Goal: Information Seeking & Learning: Check status

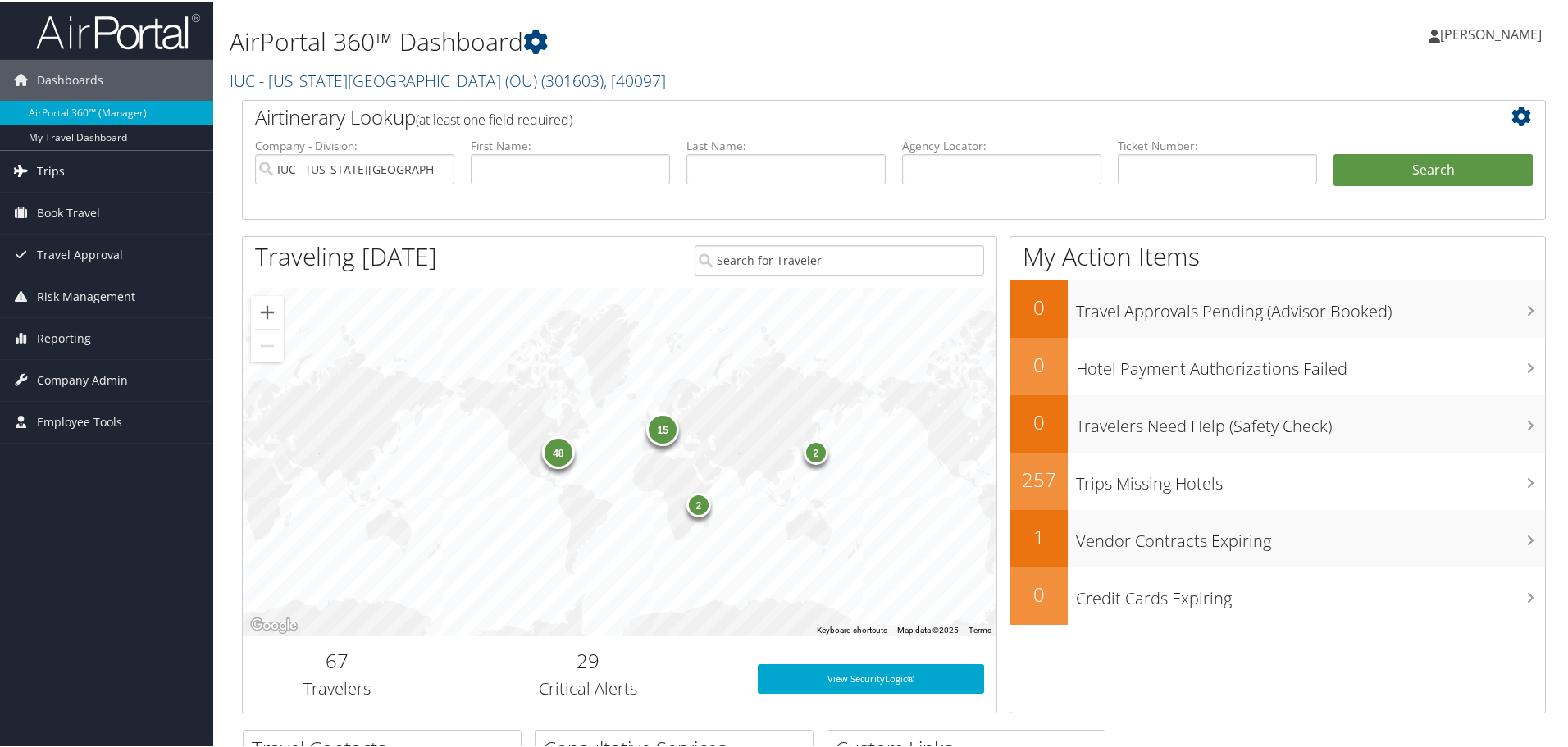
click at [75, 178] on link "Trips" at bounding box center [106, 169] width 213 height 41
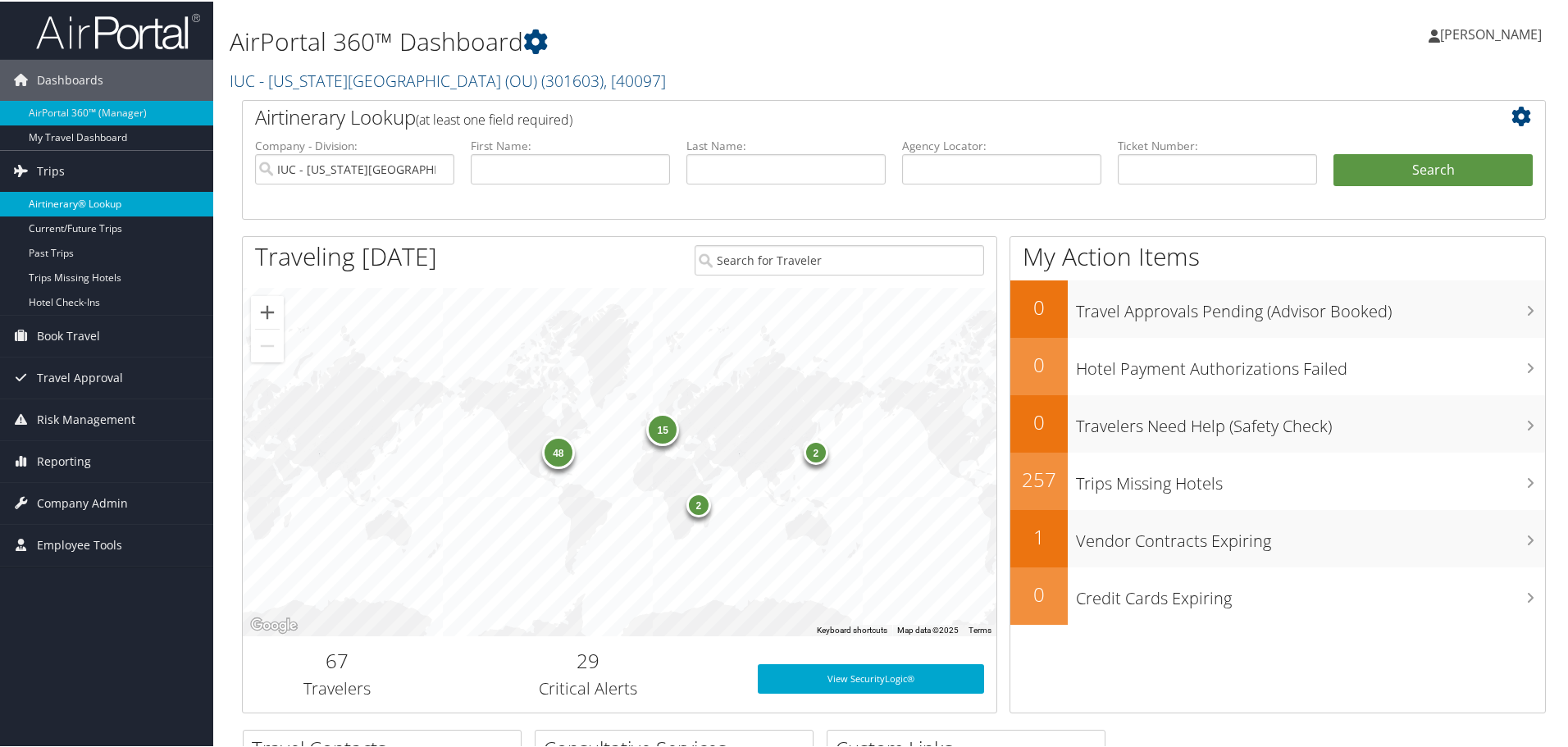
click at [70, 194] on link "Airtinerary® Lookup" at bounding box center [106, 202] width 213 height 25
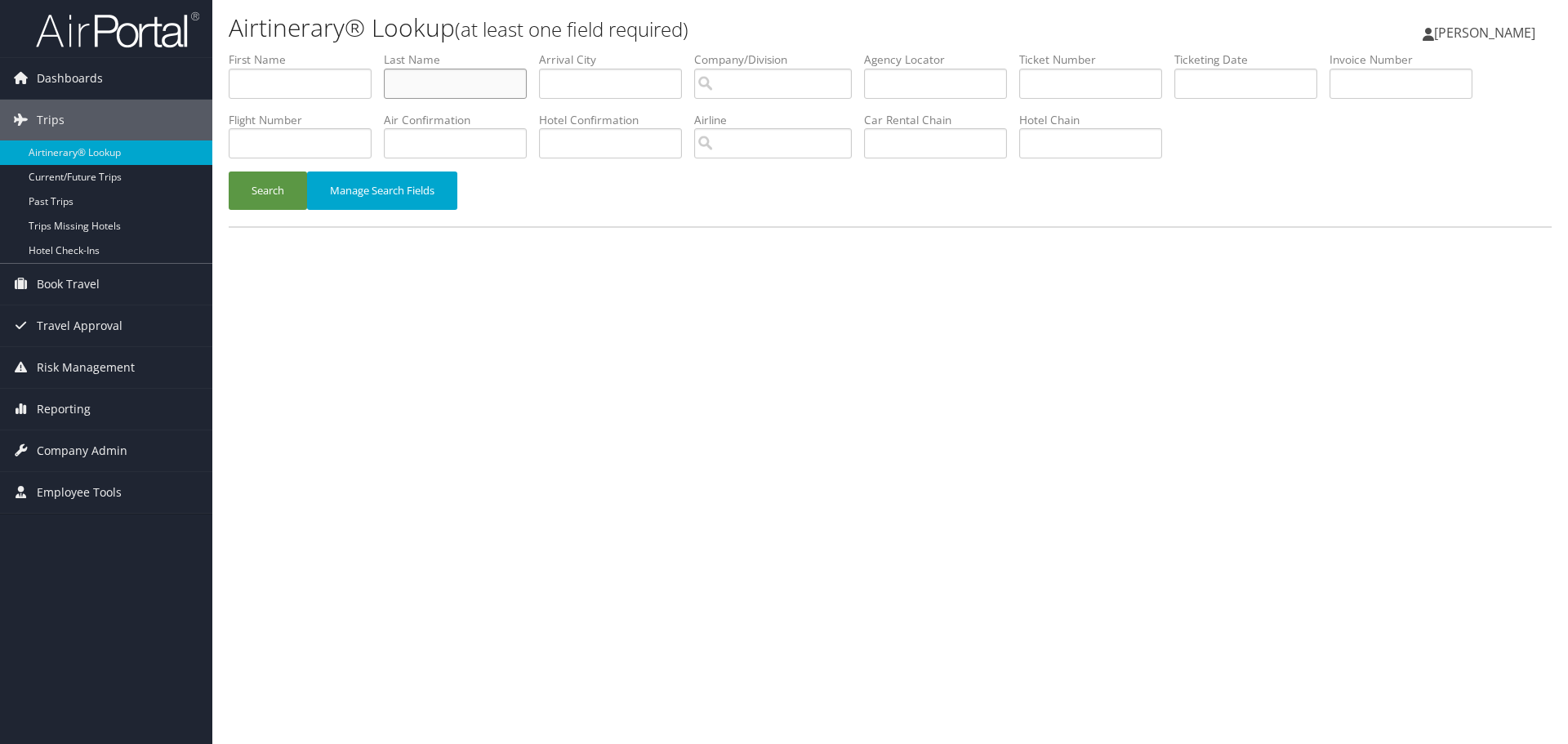
click at [465, 76] on input "text" at bounding box center [455, 84] width 143 height 31
type input "johnson"
click at [906, 146] on input "text" at bounding box center [935, 143] width 143 height 31
type input "hertz"
click at [229, 172] on button "Search" at bounding box center [268, 191] width 79 height 38
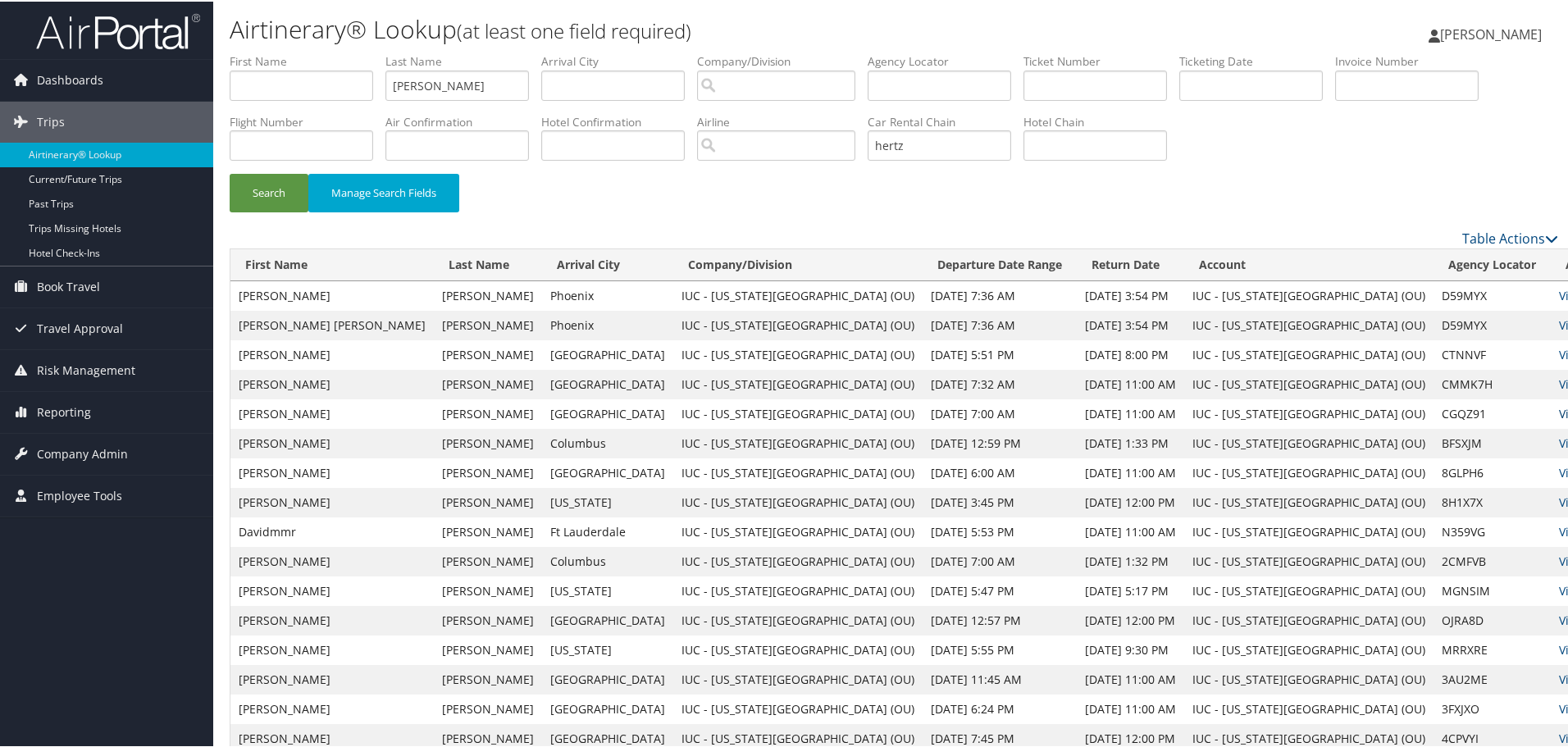
click at [1558, 413] on link "View" at bounding box center [1571, 412] width 25 height 16
drag, startPoint x: 449, startPoint y: 86, endPoint x: 258, endPoint y: 89, distance: 191.0
click at [269, 52] on ul "First Name Last Name johnson Departure City Arrival City Company/Division Airpo…" at bounding box center [893, 52] width 1328 height 0
click at [638, 82] on input "text" at bounding box center [613, 84] width 144 height 31
click at [300, 190] on button "Search" at bounding box center [269, 192] width 79 height 39
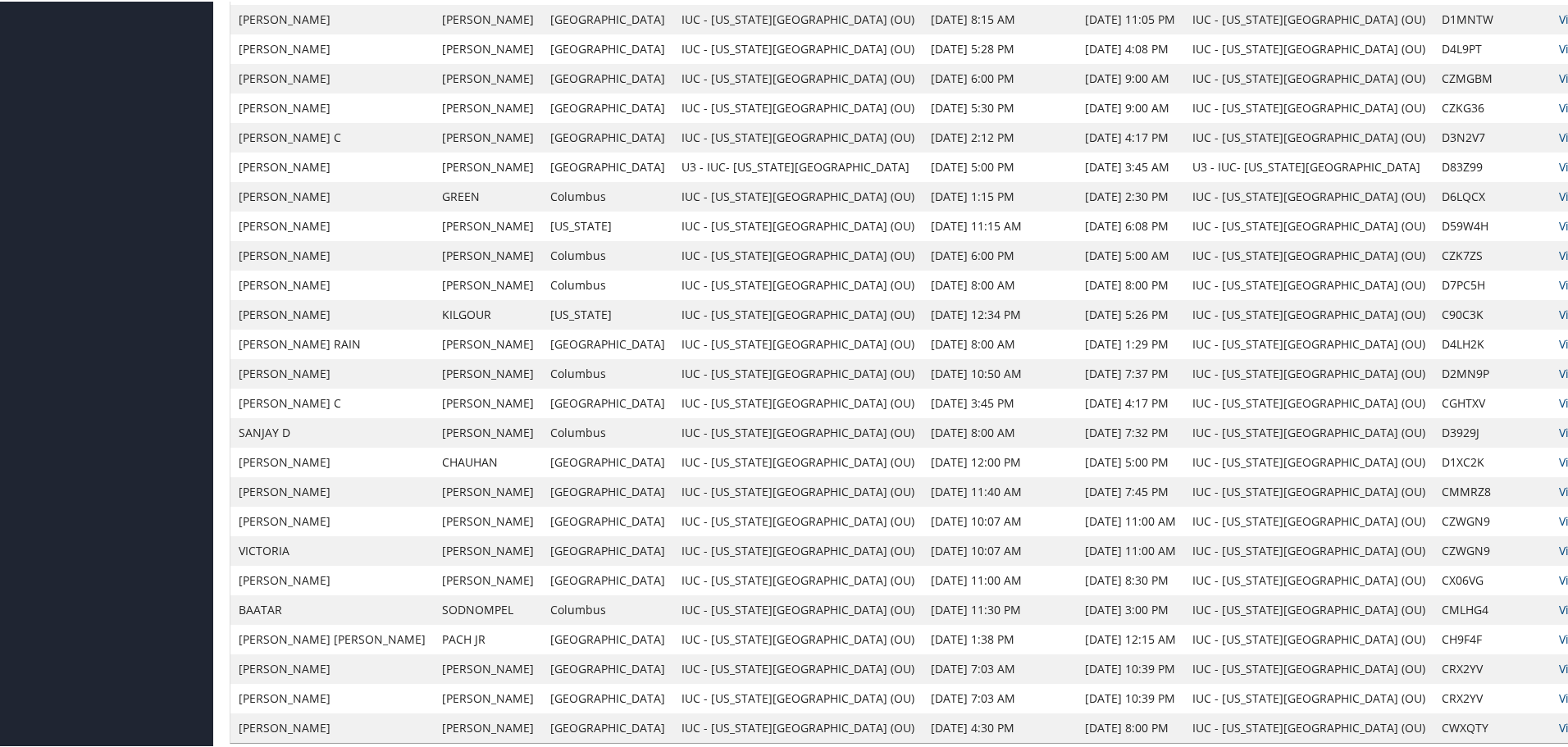
scroll to position [1037, 0]
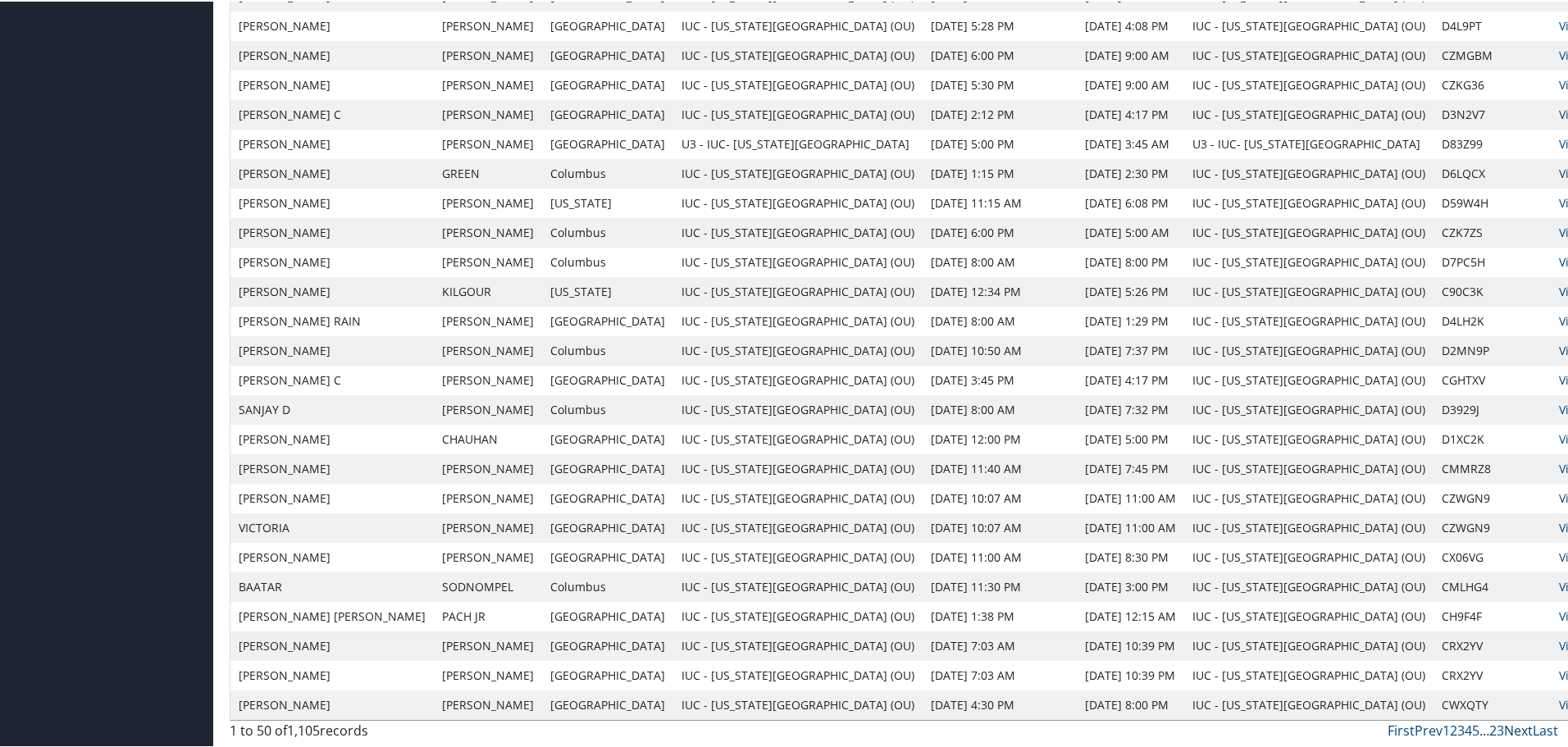
click at [1513, 730] on link "Next" at bounding box center [1518, 729] width 29 height 18
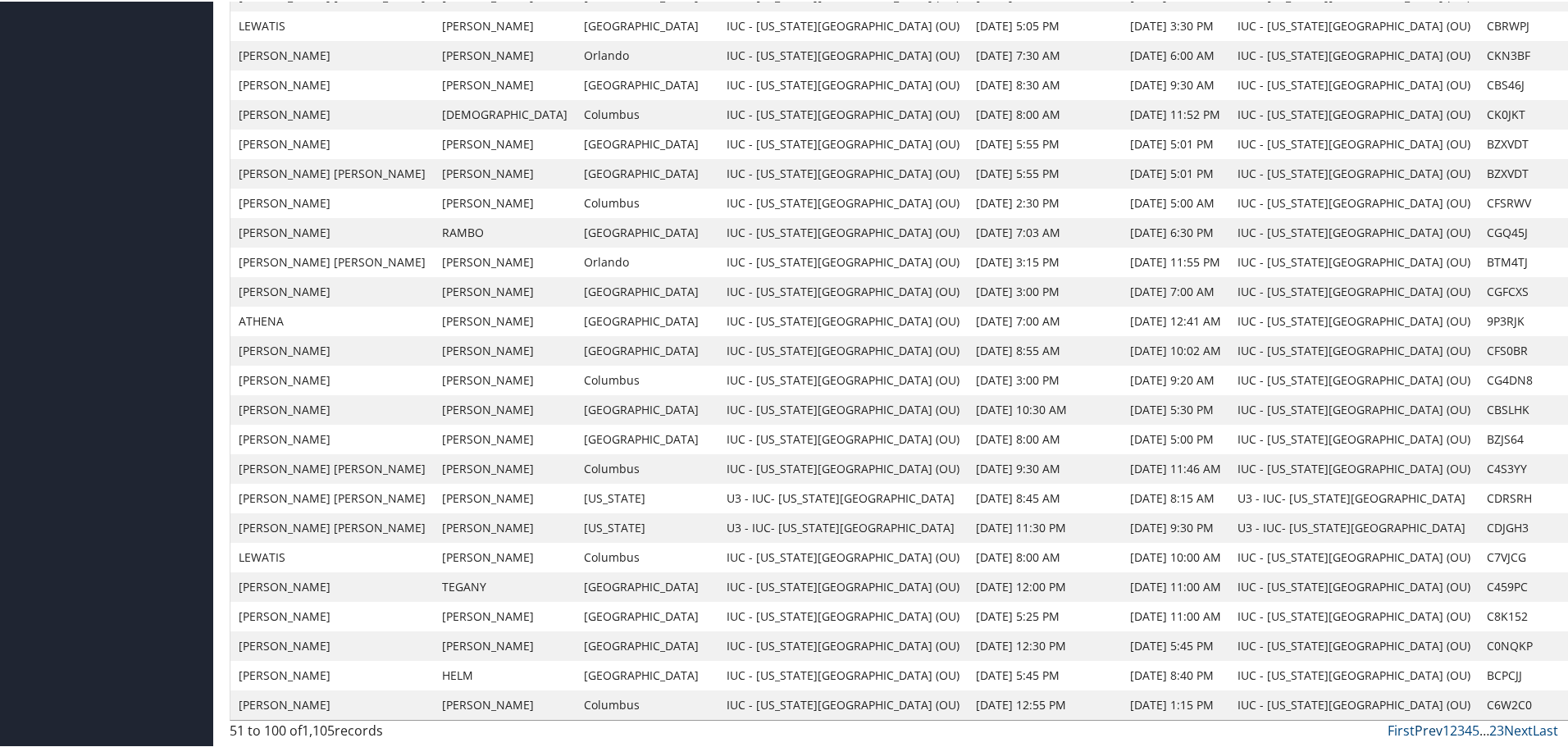
click at [1422, 728] on link "Prev" at bounding box center [1429, 729] width 28 height 18
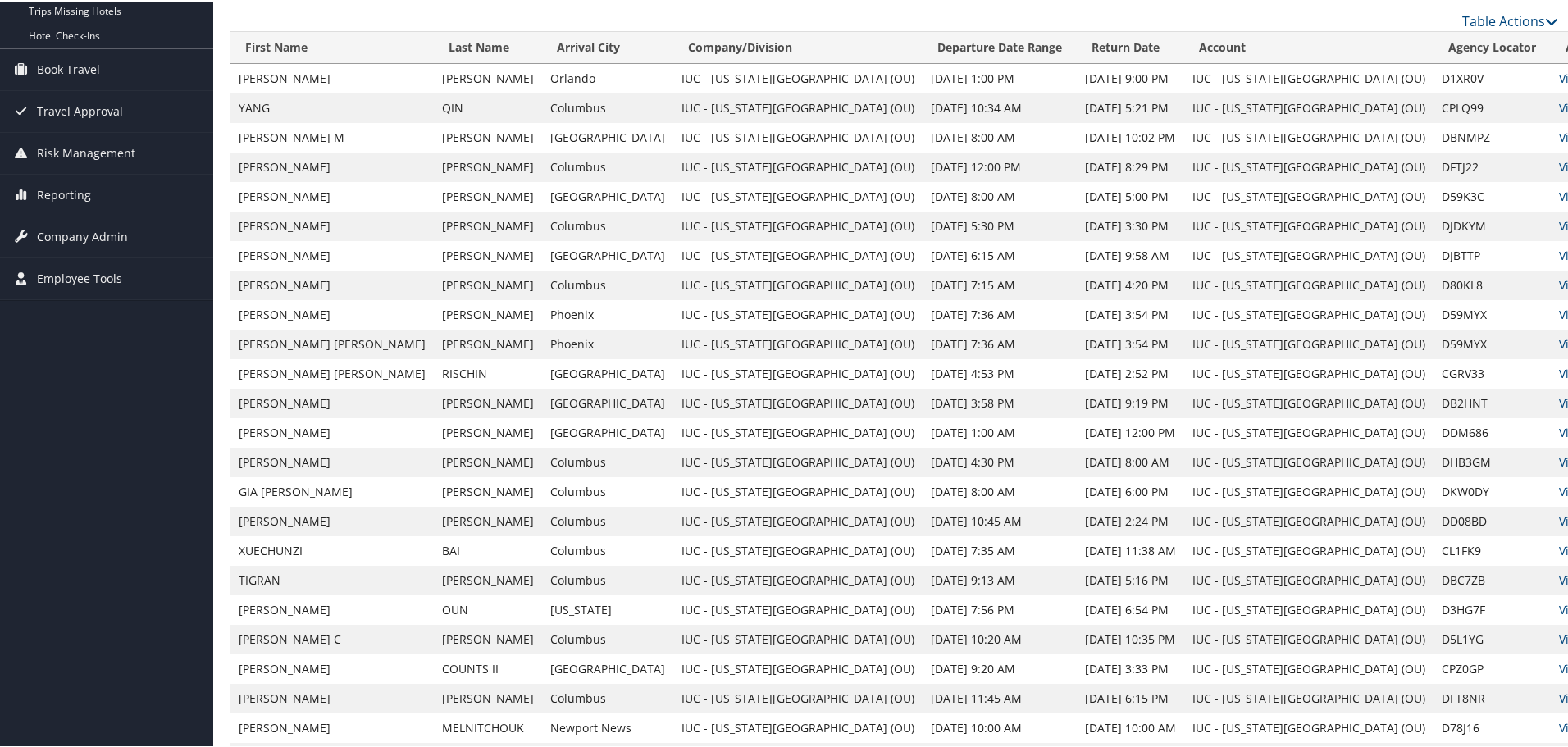
scroll to position [0, 0]
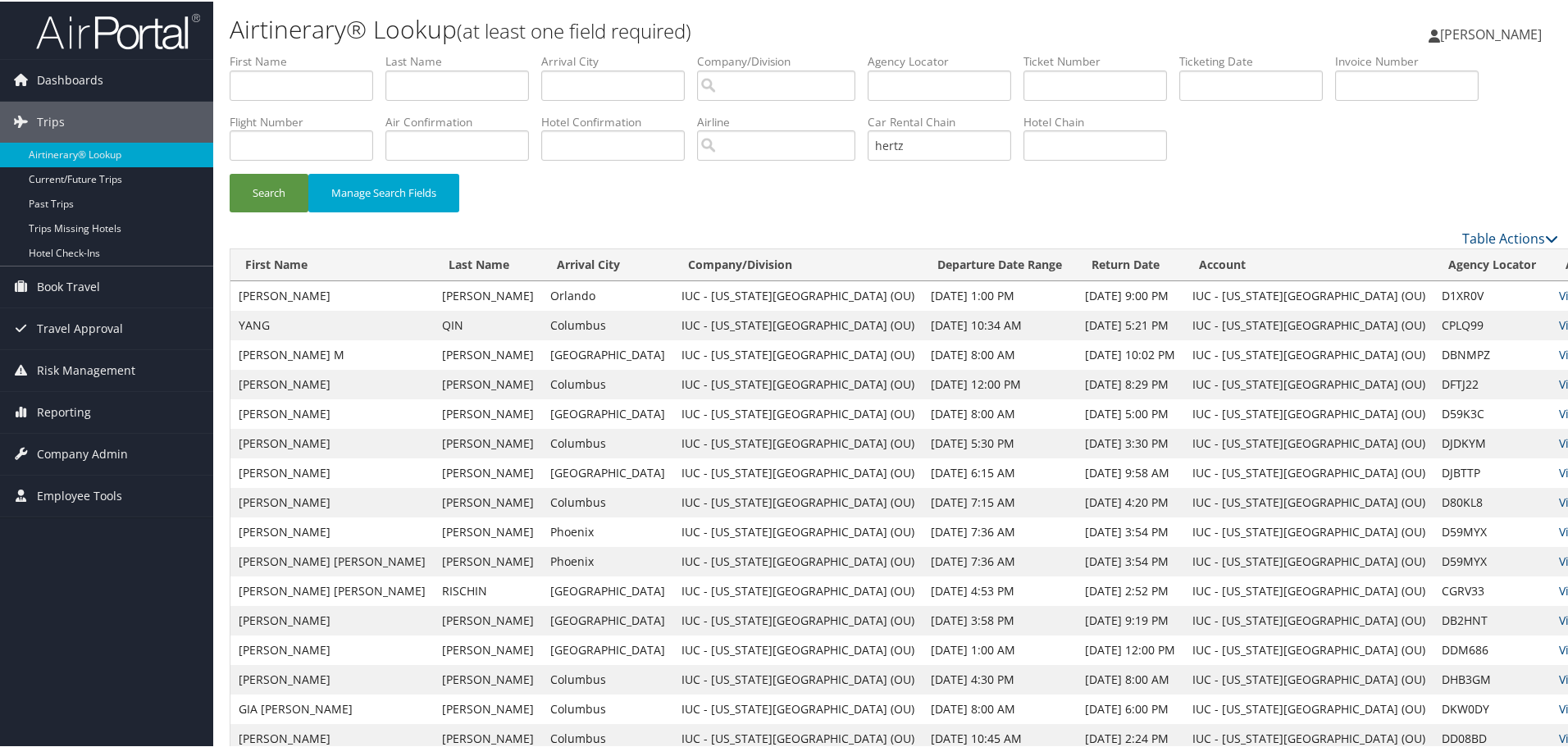
click at [945, 222] on div "Search Manage Search Fields" at bounding box center [893, 200] width 1353 height 55
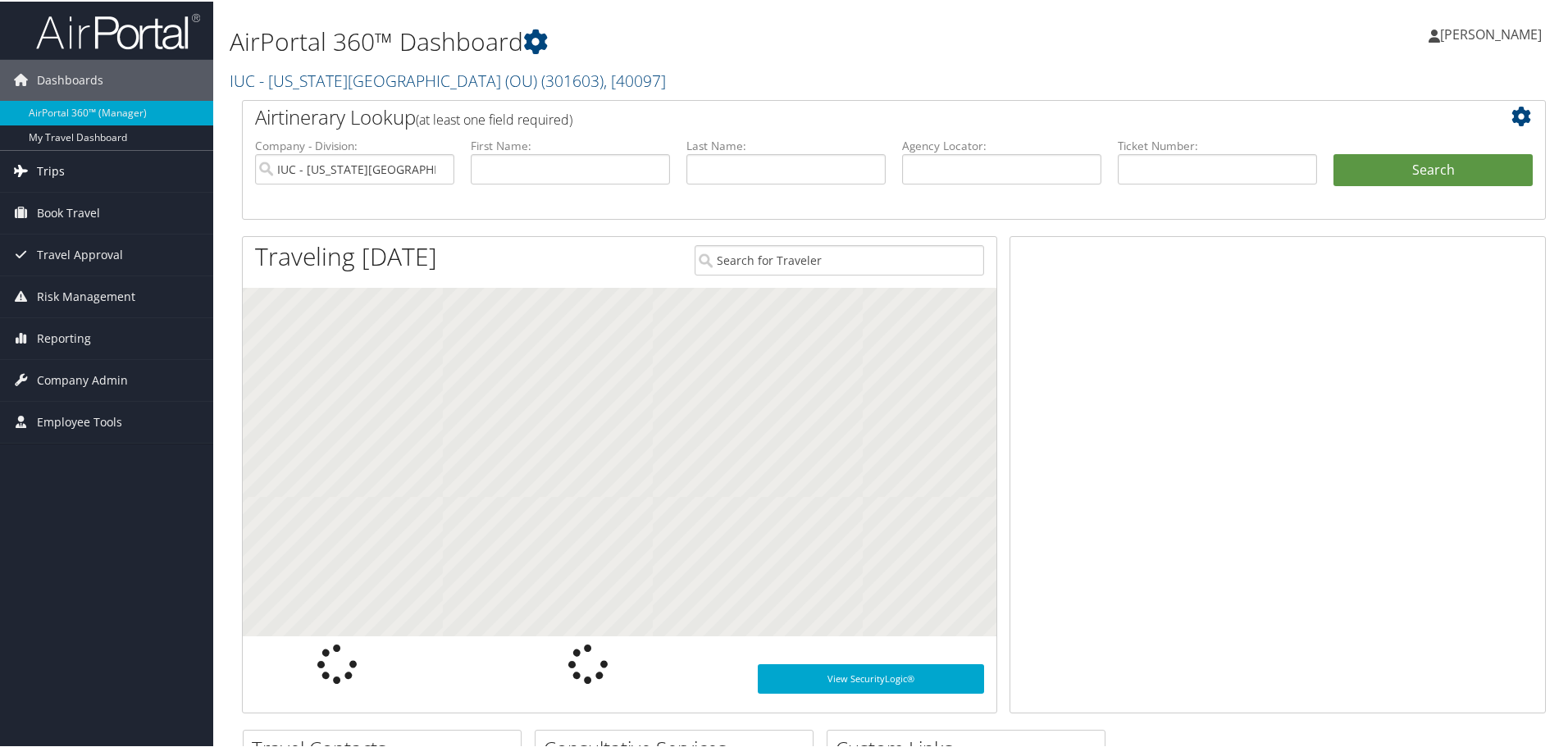
click at [63, 174] on link "Trips" at bounding box center [106, 169] width 213 height 41
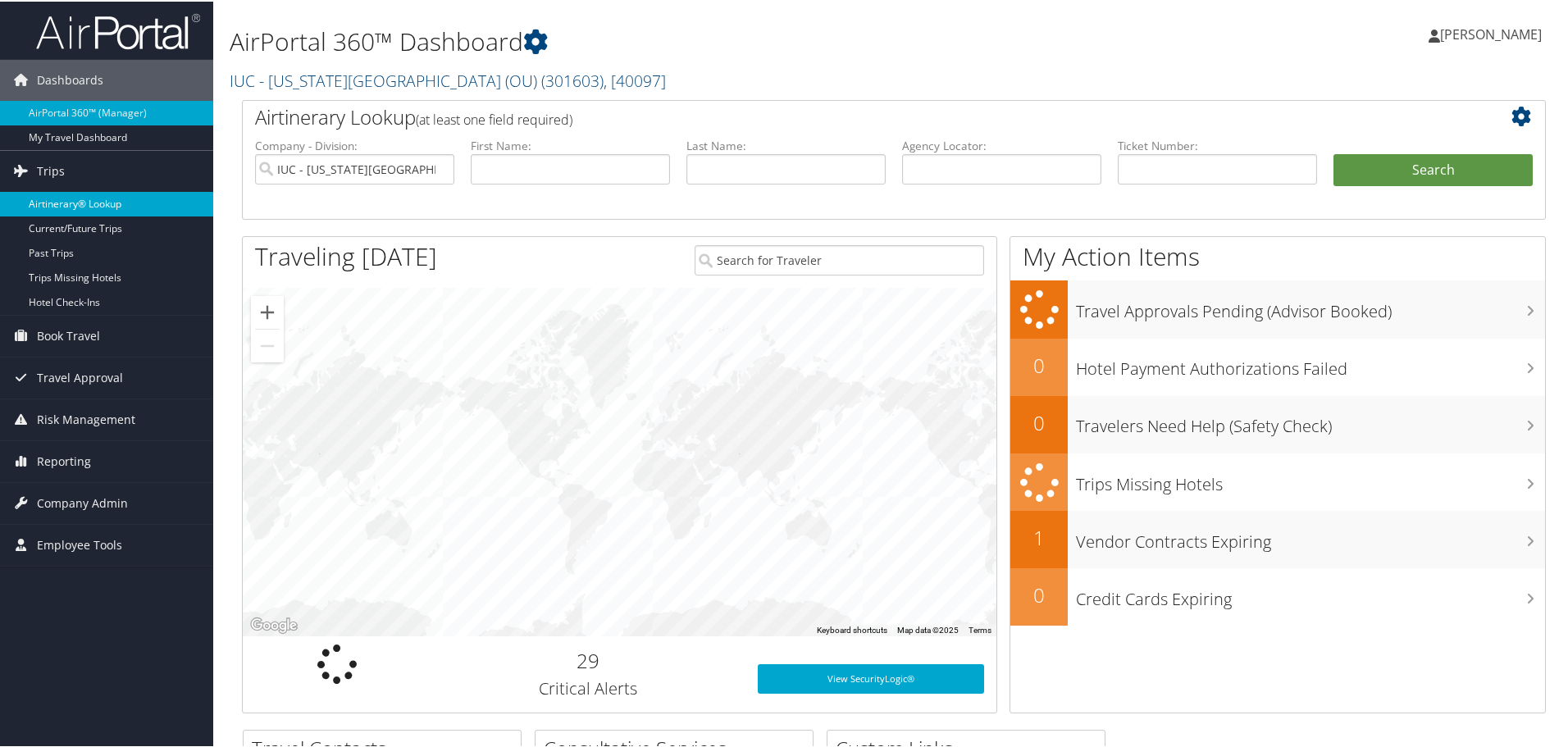
click at [96, 208] on link "Airtinerary® Lookup" at bounding box center [106, 202] width 213 height 25
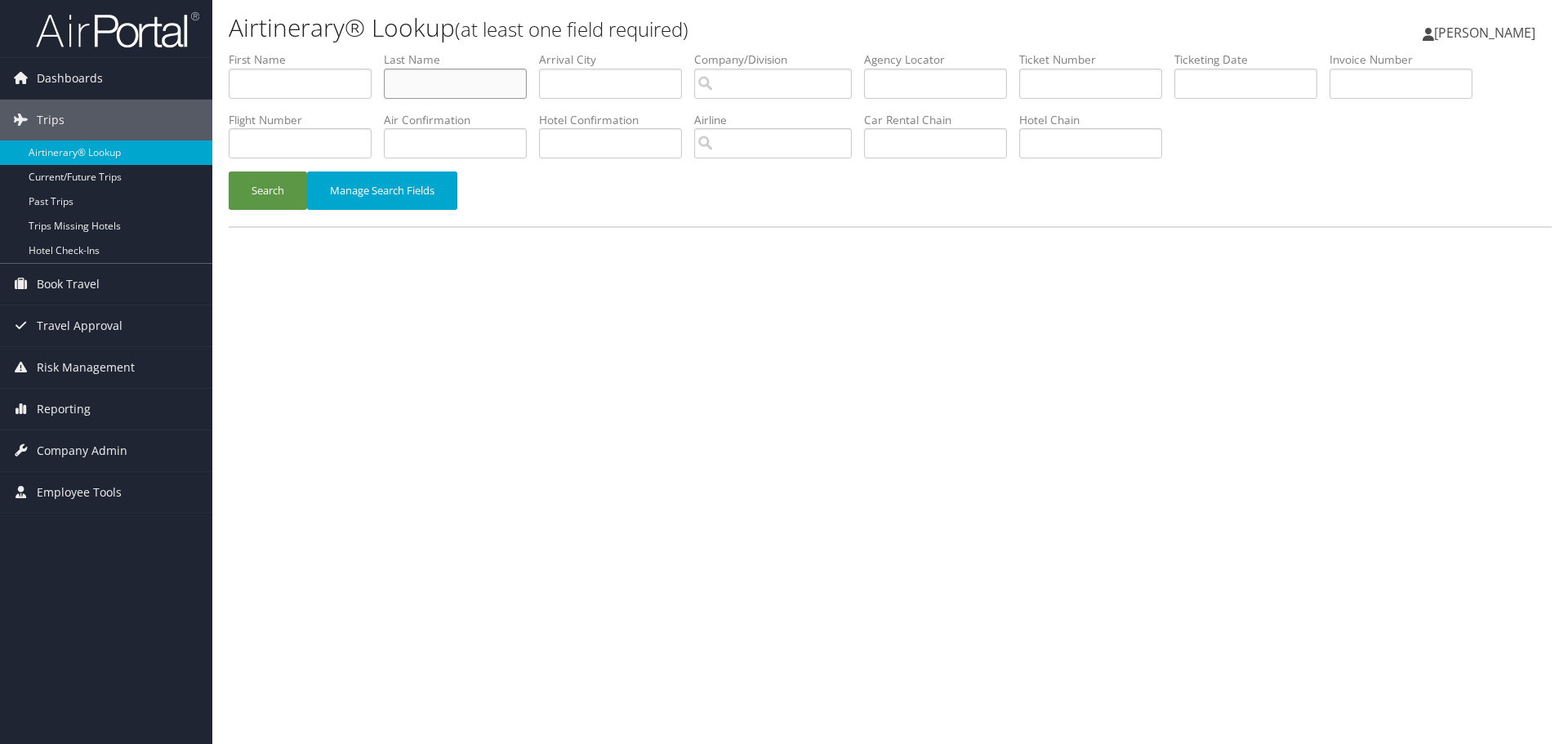
click at [491, 81] on input "text" at bounding box center [455, 84] width 143 height 31
type input "johnson"
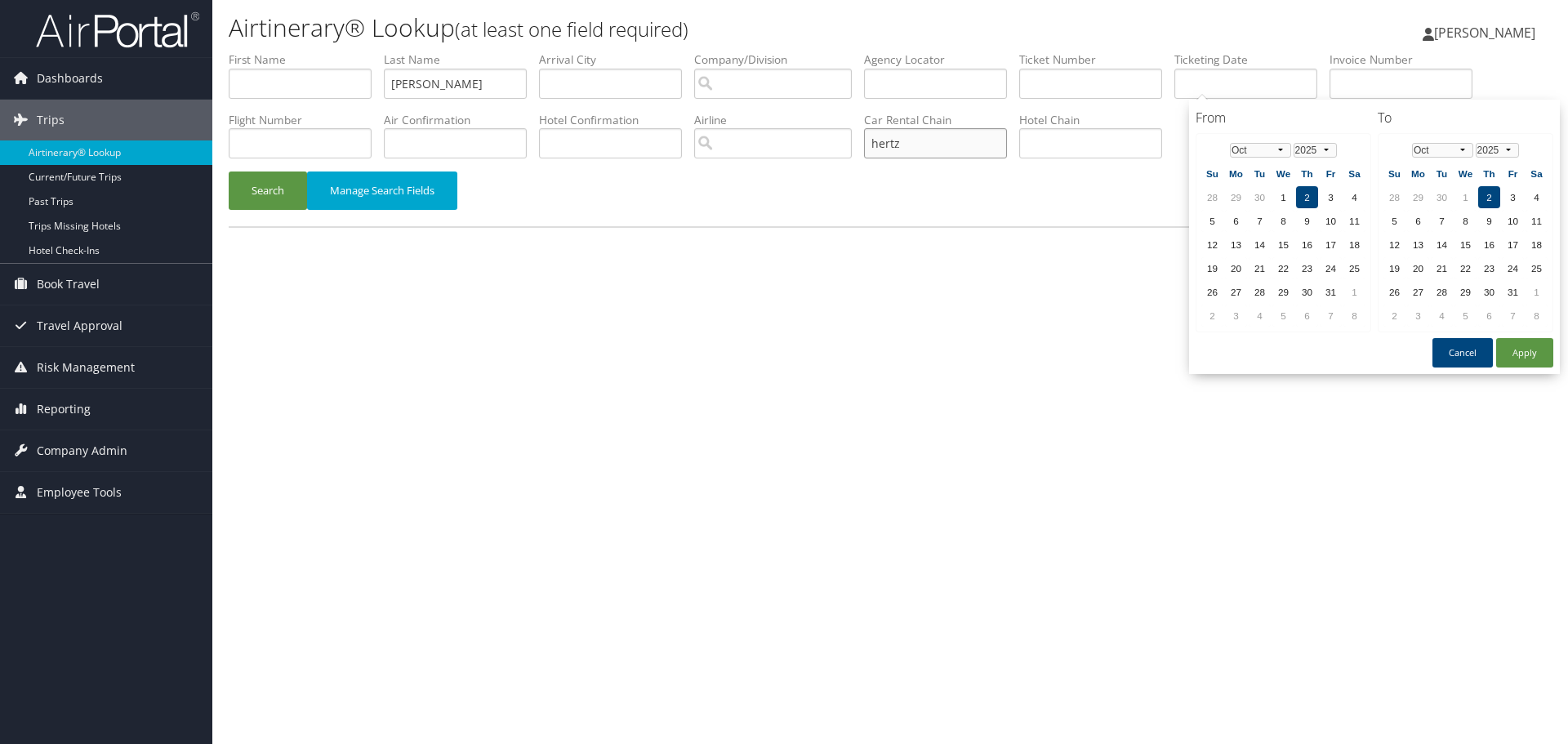
type input "hertz"
click at [229, 172] on button "Search" at bounding box center [268, 191] width 79 height 38
click at [1393, 423] on div "Airtinerary® Lookup (at least one field required) Leah Dravillas Leah Dravillas…" at bounding box center [890, 372] width 1356 height 744
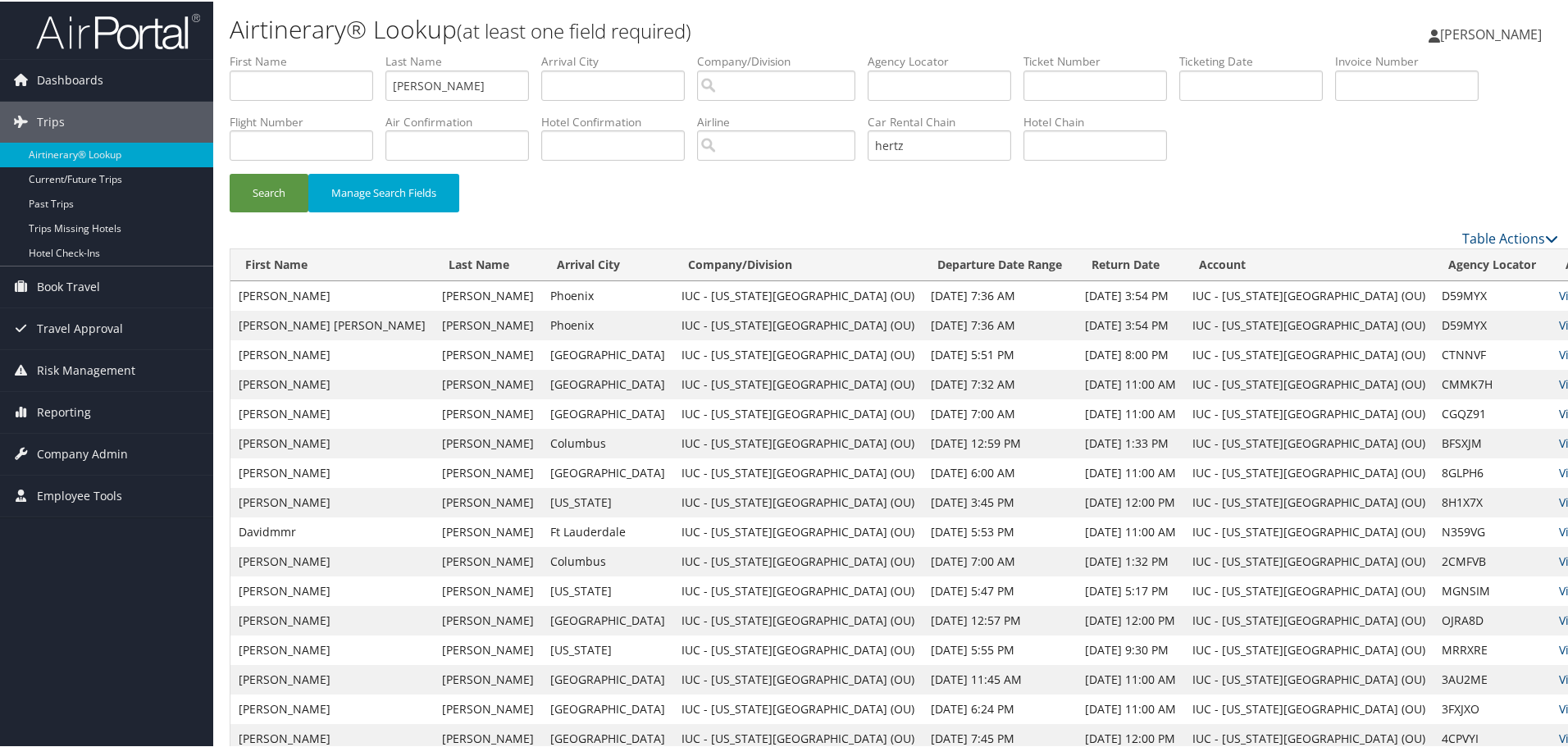
click at [1558, 410] on link "View" at bounding box center [1571, 412] width 25 height 16
drag, startPoint x: 944, startPoint y: 147, endPoint x: 756, endPoint y: 153, distance: 188.1
click at [756, 52] on ul "First Name Last Name johnson Departure City Arrival City Company/Division Airpo…" at bounding box center [893, 52] width 1328 height 0
click at [765, 152] on input "search" at bounding box center [776, 144] width 159 height 31
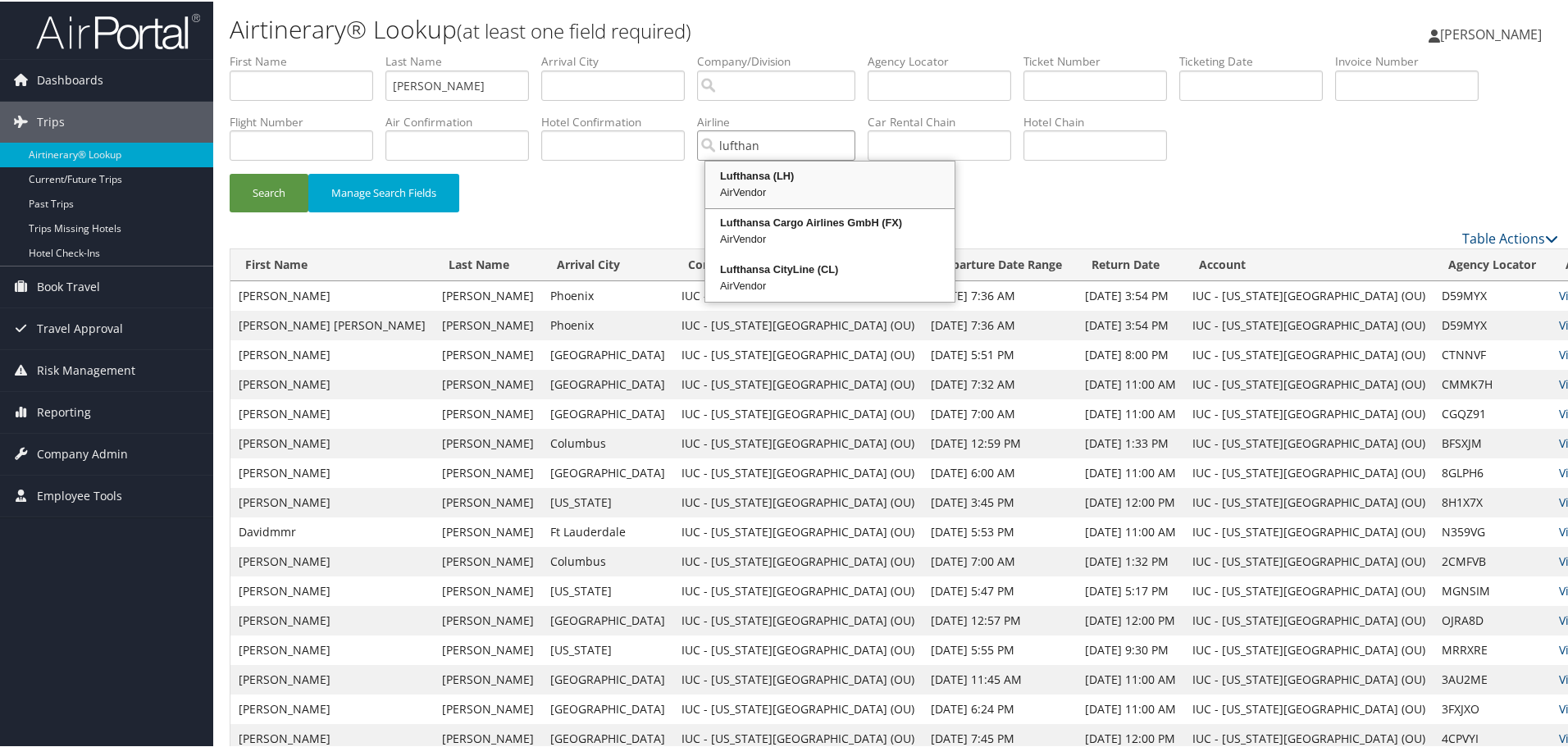
click at [777, 188] on div "AirVendor" at bounding box center [830, 191] width 244 height 17
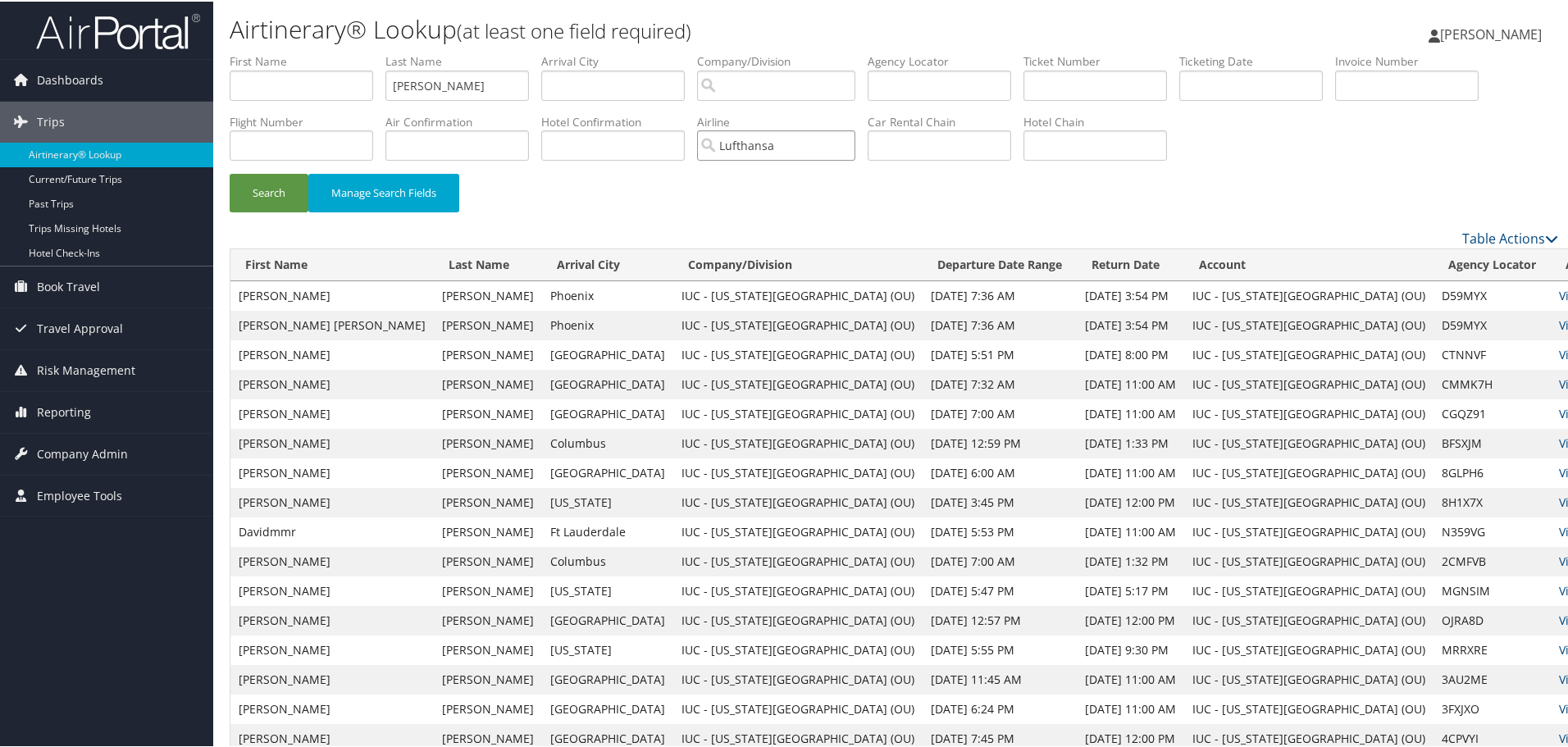
type input "Lufthansa"
drag, startPoint x: 345, startPoint y: 90, endPoint x: 283, endPoint y: 92, distance: 62.0
click at [310, 52] on ul "First Name Last Name johnson Departure City Arrival City Company/Division Airpo…" at bounding box center [893, 52] width 1328 height 0
type input "livepalm"
click at [230, 173] on button "Search" at bounding box center [269, 192] width 79 height 39
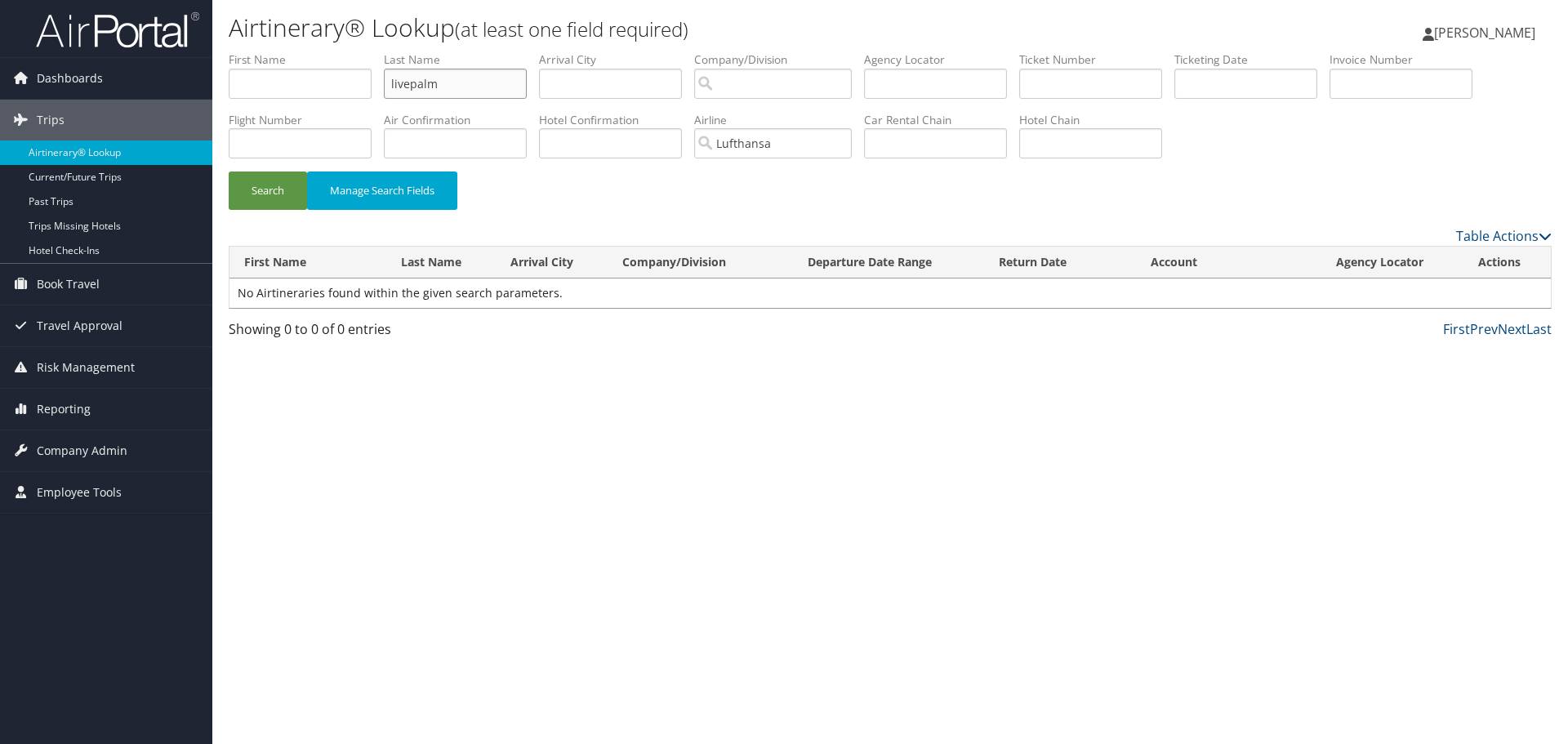
drag, startPoint x: 479, startPoint y: 84, endPoint x: 261, endPoint y: 91, distance: 218.1
click at [267, 51] on ul "First Name Last Name livepalm Departure City Arrival City Company/Division Airp…" at bounding box center [890, 51] width 1323 height 0
click at [274, 181] on button "Search" at bounding box center [268, 191] width 79 height 38
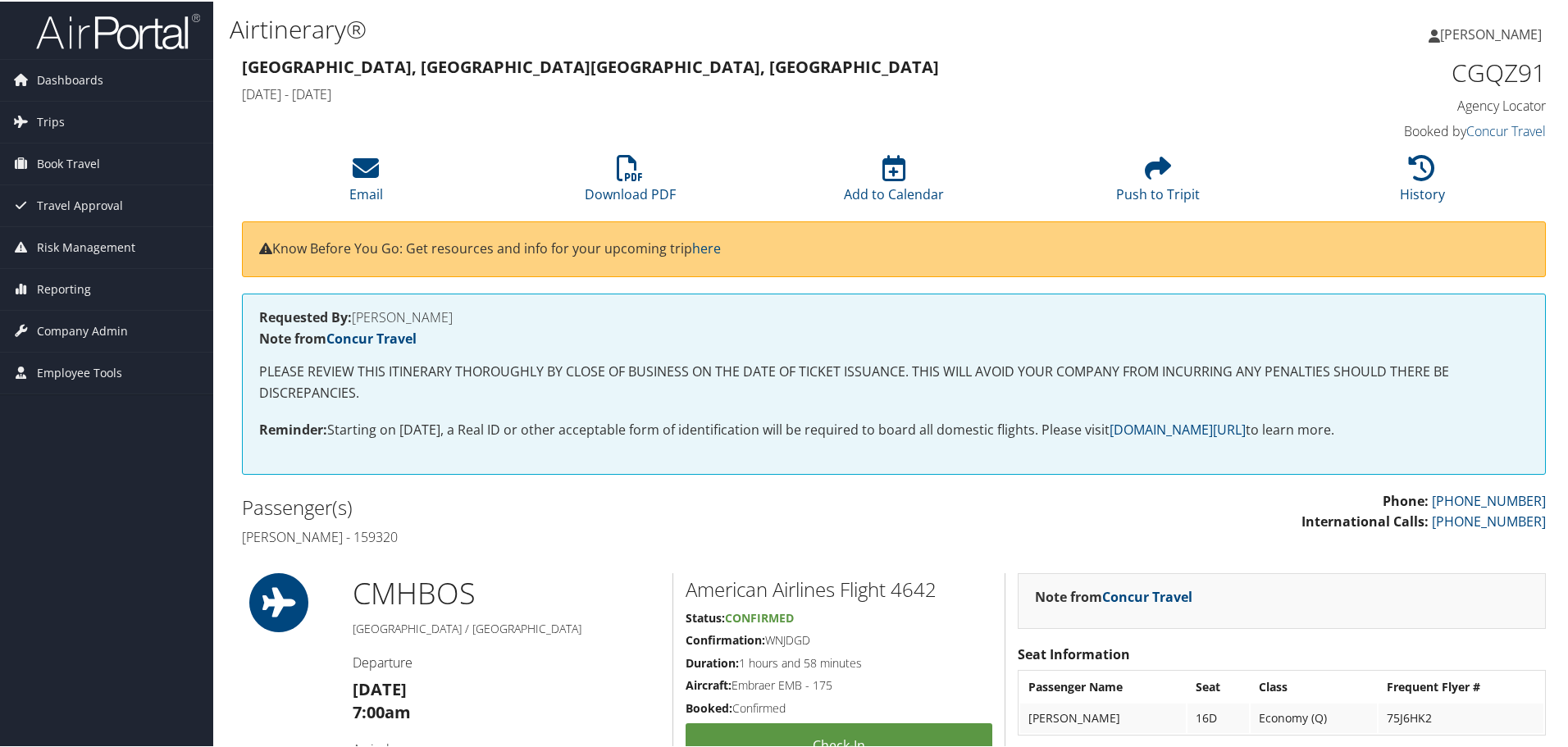
drag, startPoint x: 368, startPoint y: 529, endPoint x: 416, endPoint y: 542, distance: 49.7
click at [416, 542] on h4 "David m Johnson - 159320" at bounding box center [562, 535] width 639 height 18
copy h4 "159320"
drag, startPoint x: 357, startPoint y: 311, endPoint x: 458, endPoint y: 315, distance: 101.1
click at [458, 315] on h4 "Requested By: DAVID JOHNSON" at bounding box center [893, 315] width 1269 height 13
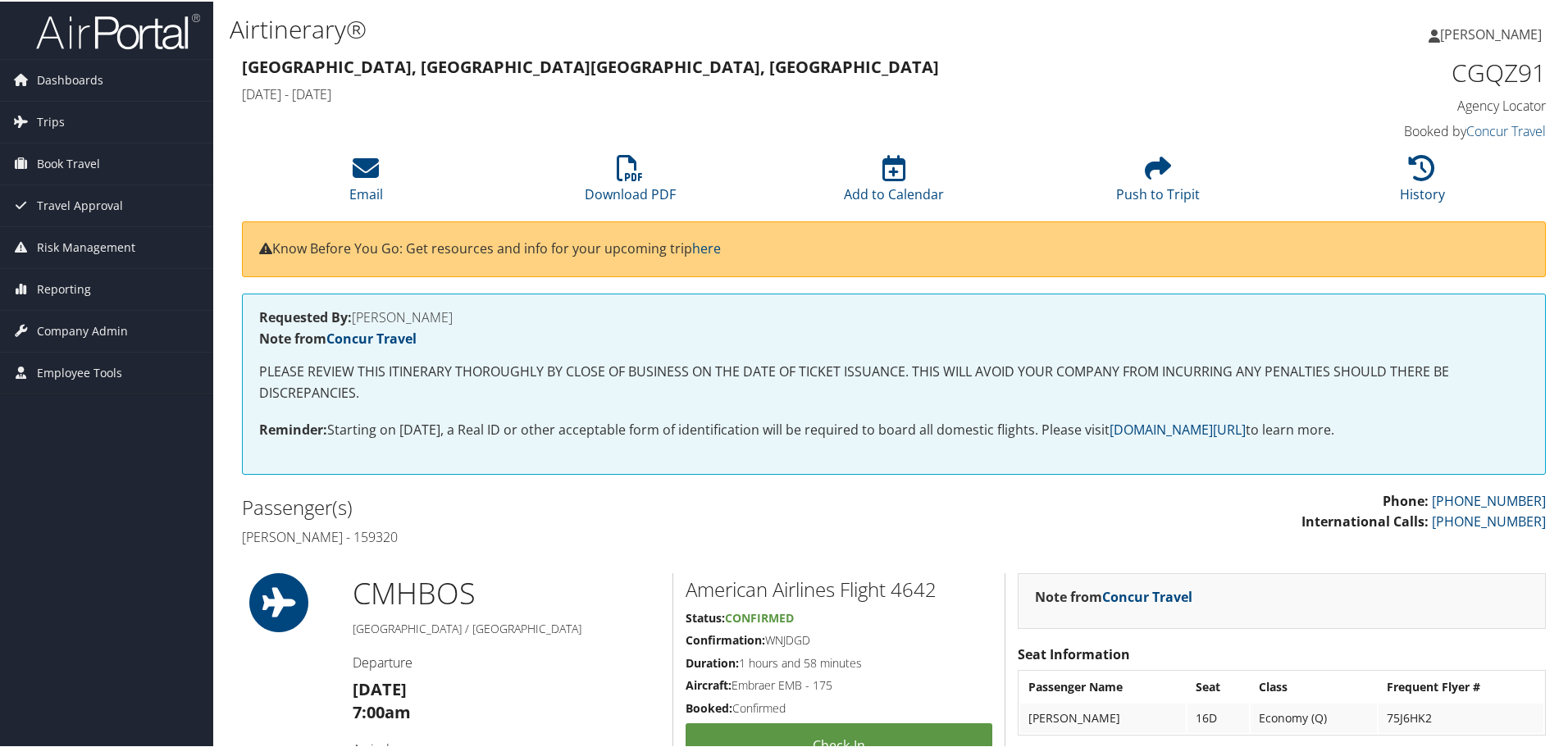
copy h4 "DAVID JOHNSON"
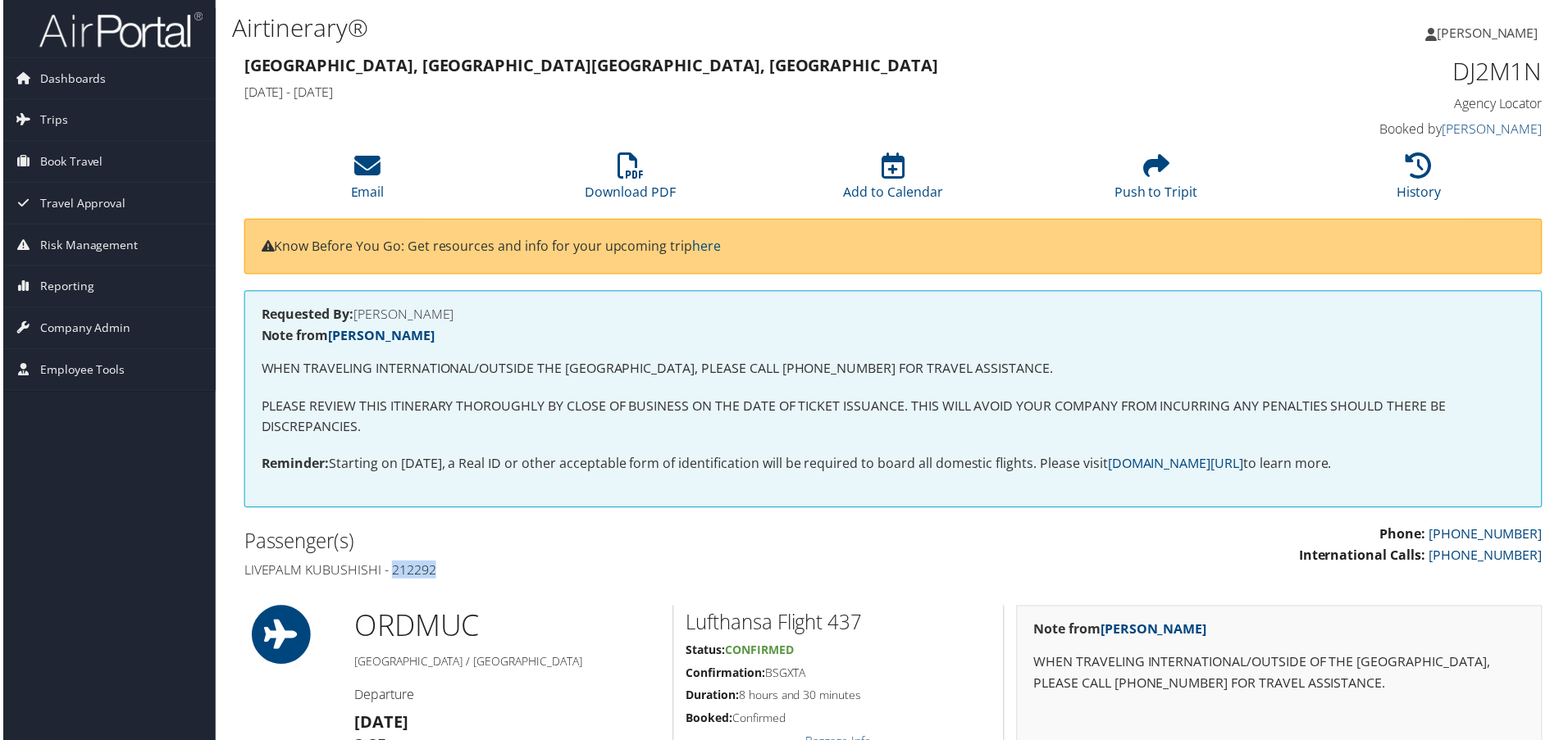
drag, startPoint x: 391, startPoint y: 569, endPoint x: 433, endPoint y: 572, distance: 42.1
click at [433, 572] on h4 "Livepalm Kubushishi - 212292" at bounding box center [562, 572] width 639 height 18
copy h4 "212292"
drag, startPoint x: 357, startPoint y: 317, endPoint x: 466, endPoint y: 320, distance: 109.0
click at [466, 320] on h4 "Requested By: [PERSON_NAME]" at bounding box center [893, 315] width 1269 height 13
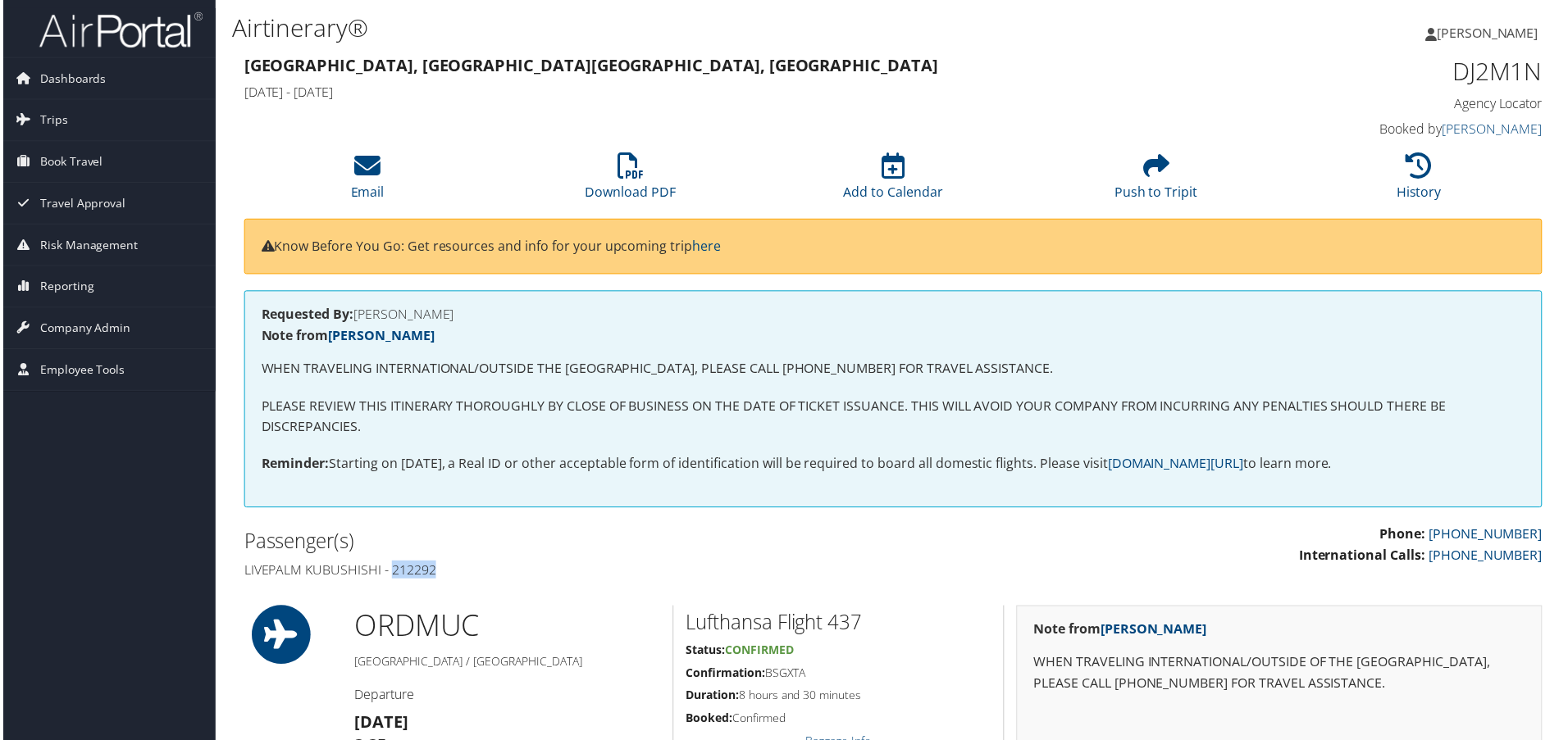
copy h4 "[PERSON_NAME]"
click at [599, 523] on div "Requested By: [PERSON_NAME] Note from [PERSON_NAME] WHEN TRAVELING INTERNATIONA…" at bounding box center [893, 409] width 1328 height 235
click at [1000, 79] on div "[GEOGRAPHIC_DATA], [GEOGRAPHIC_DATA] [GEOGRAPHIC_DATA], [GEOGRAPHIC_DATA] [DATE…" at bounding box center [727, 81] width 996 height 58
